Goal: Find specific page/section: Find specific page/section

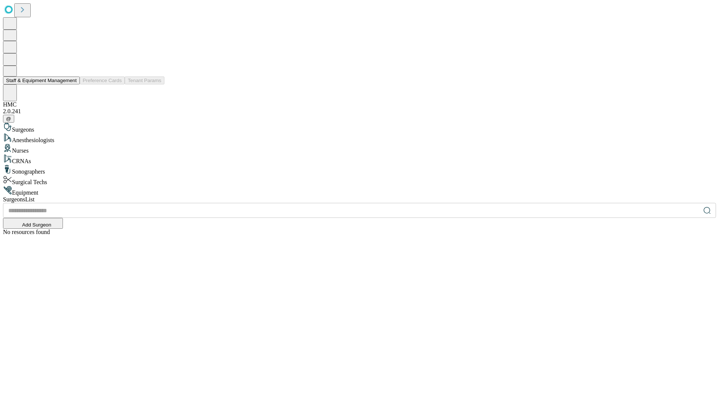
click at [72, 84] on button "Staff & Equipment Management" at bounding box center [41, 80] width 77 height 8
